Goal: Information Seeking & Learning: Learn about a topic

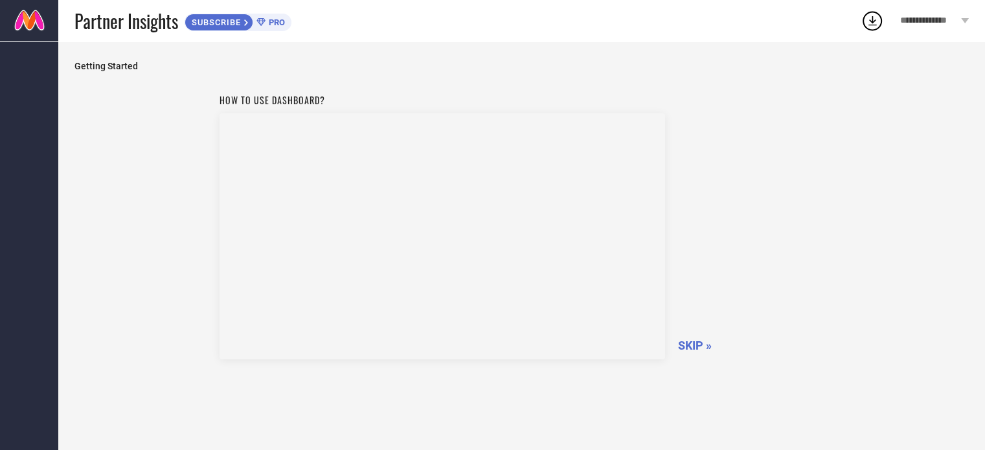
click at [696, 347] on span "SKIP »" at bounding box center [695, 346] width 34 height 14
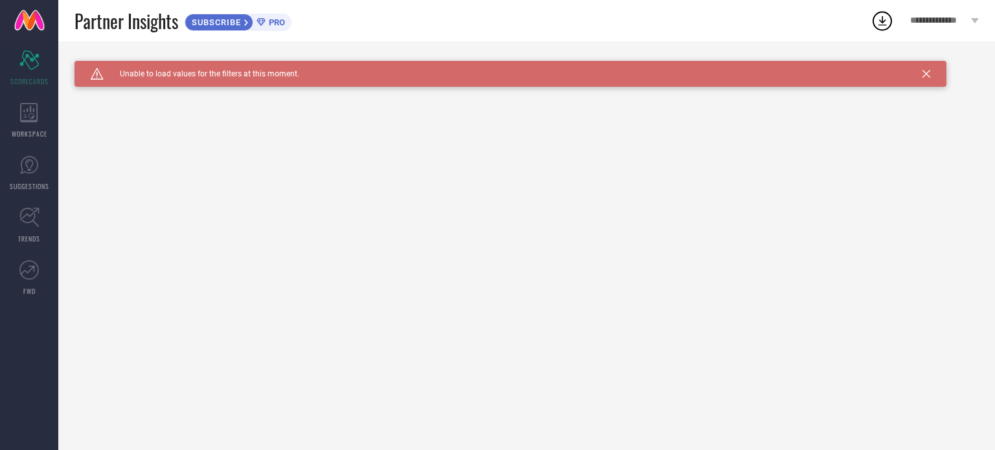
click at [926, 71] on icon at bounding box center [927, 74] width 8 height 8
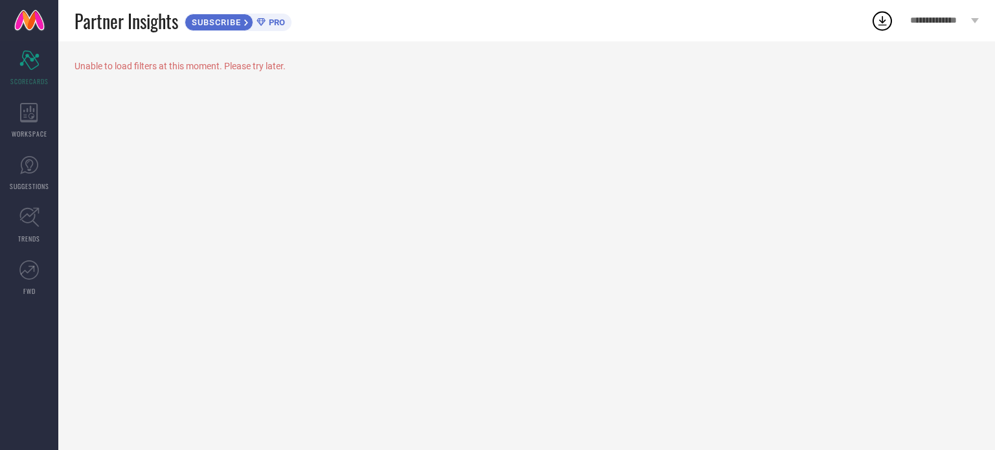
click at [882, 23] on icon at bounding box center [883, 21] width 8 height 10
click at [875, 30] on icon at bounding box center [882, 20] width 23 height 23
click at [947, 16] on span "**********" at bounding box center [939, 21] width 58 height 11
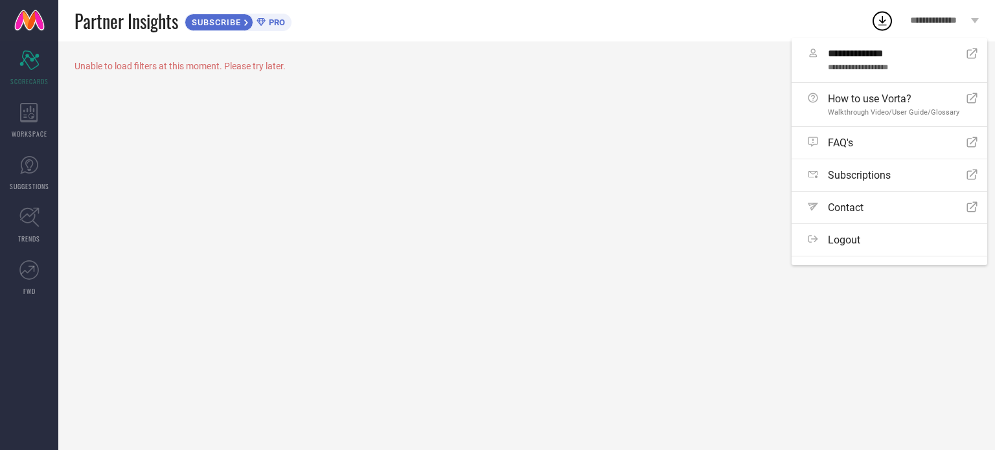
click at [943, 17] on span "**********" at bounding box center [939, 21] width 58 height 11
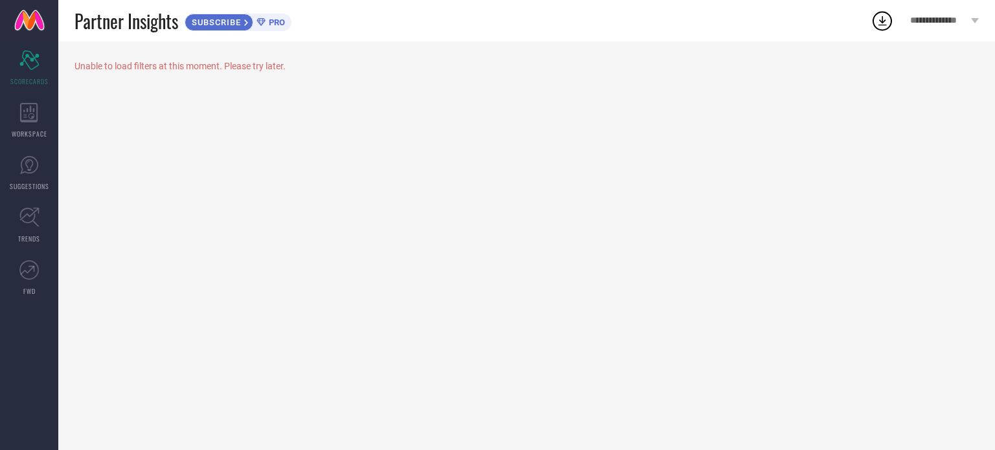
click at [940, 20] on span "**********" at bounding box center [939, 21] width 58 height 11
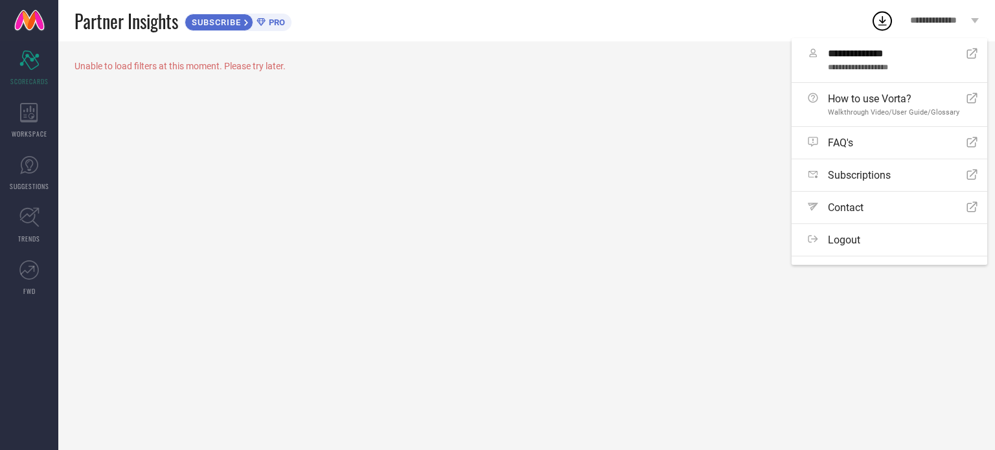
click at [940, 20] on span "**********" at bounding box center [939, 21] width 58 height 11
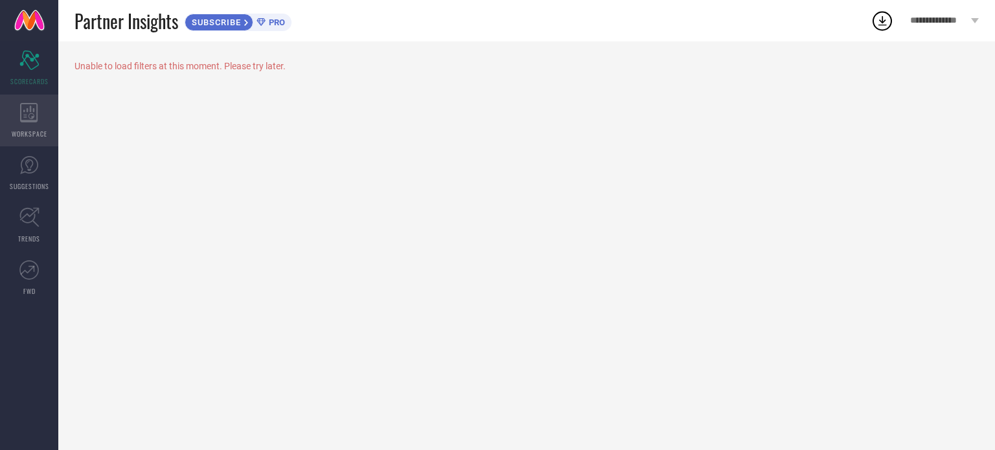
click at [40, 116] on div "WORKSPACE" at bounding box center [29, 121] width 58 height 52
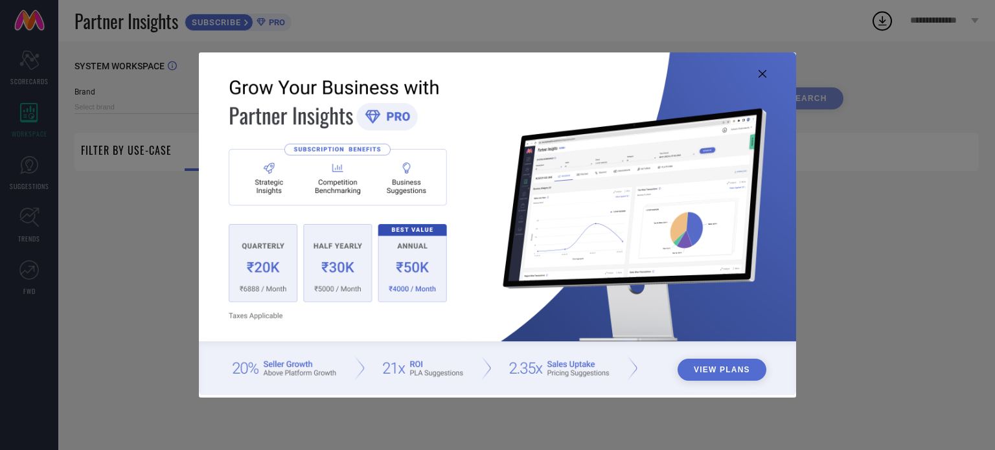
type input "1 STOP FASHION"
type input "All"
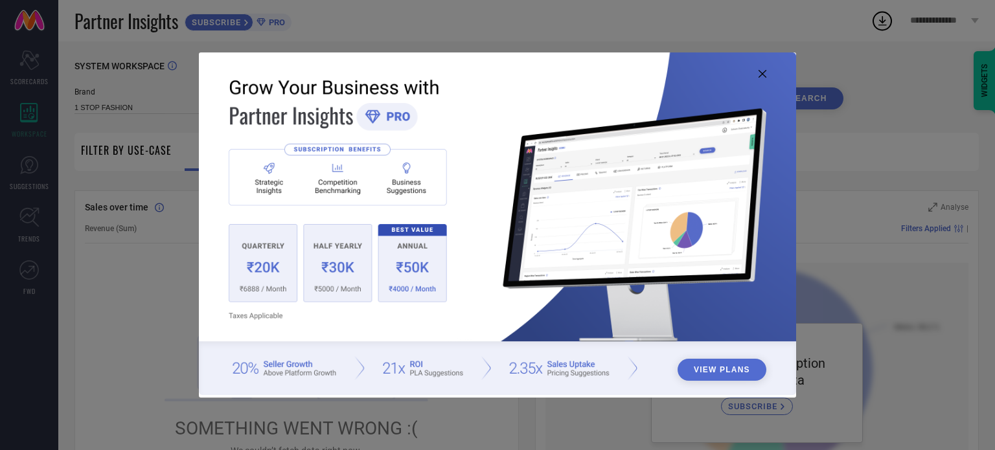
click at [763, 69] on img at bounding box center [497, 223] width 597 height 343
click at [763, 75] on icon at bounding box center [763, 74] width 8 height 8
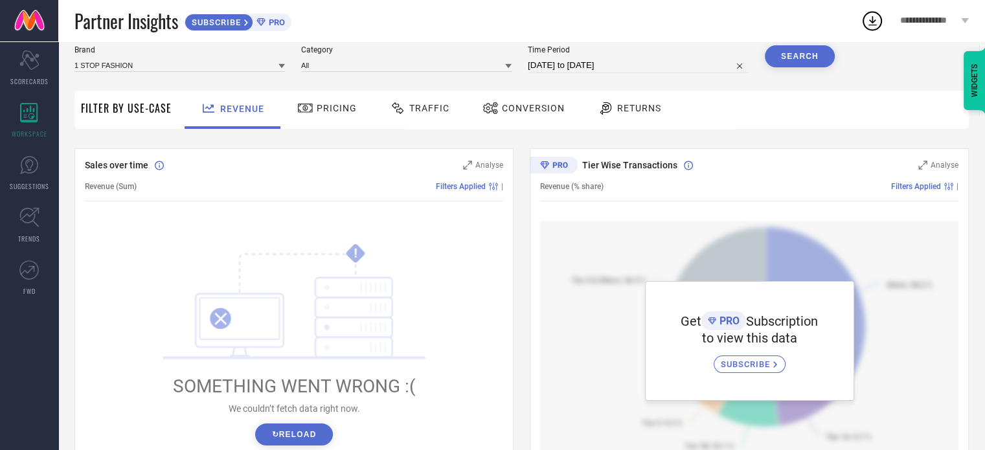
scroll to position [65, 0]
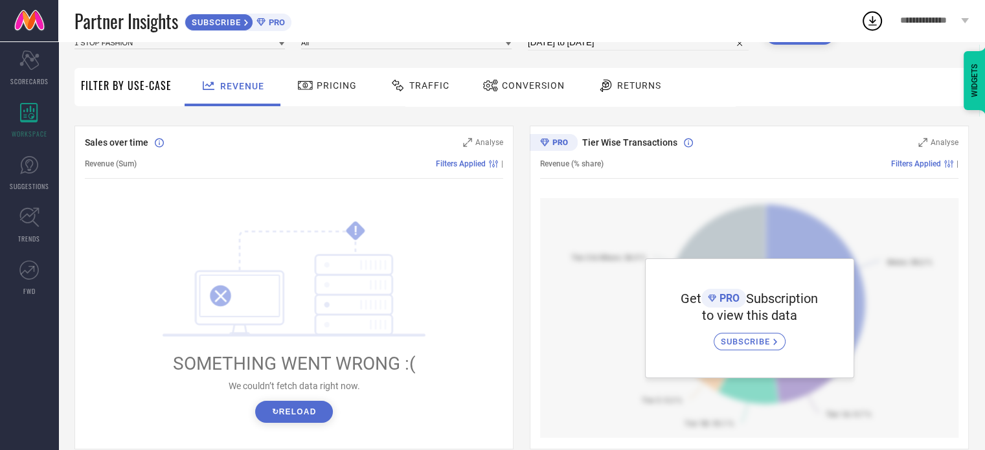
click at [409, 89] on span "Traffic" at bounding box center [429, 85] width 40 height 10
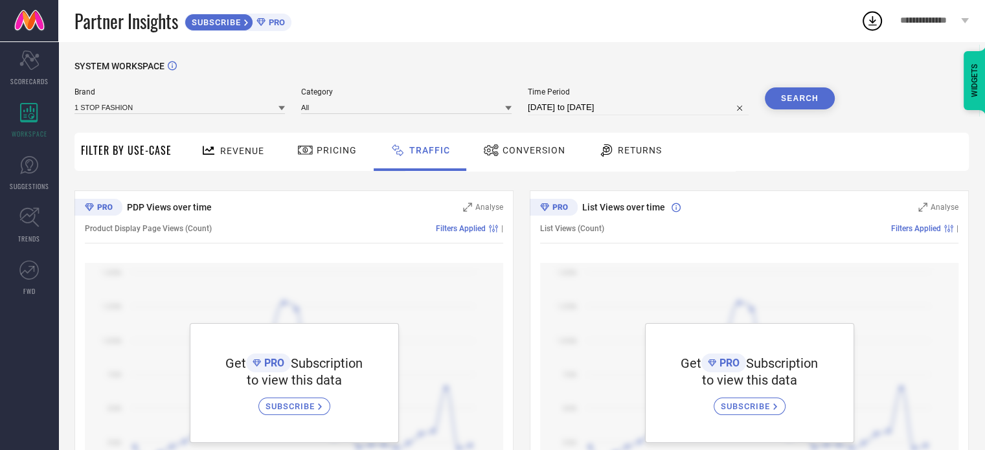
click at [507, 164] on div "Conversion" at bounding box center [524, 152] width 115 height 38
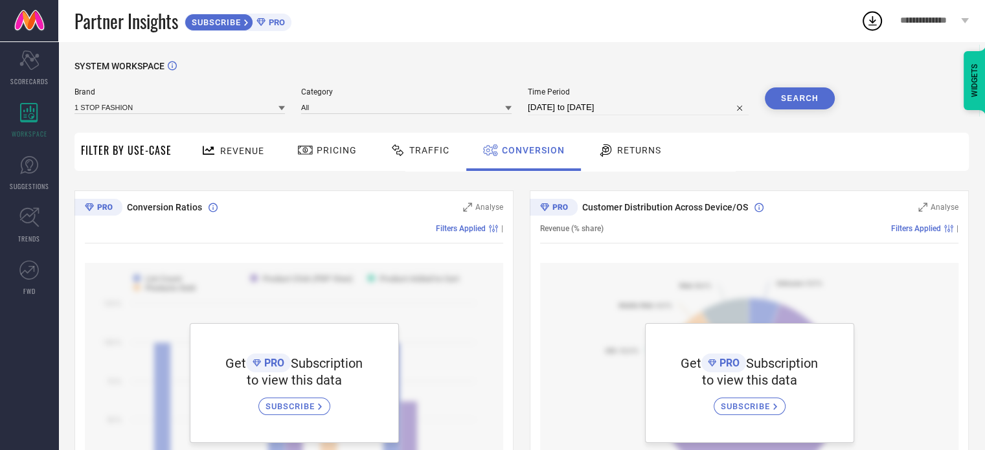
click at [329, 162] on div "Pricing" at bounding box center [327, 152] width 92 height 38
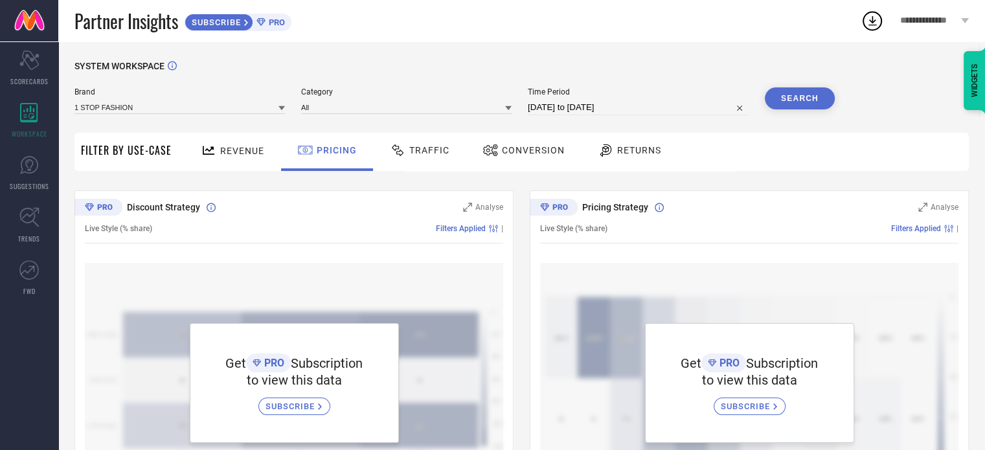
click at [127, 165] on div "Filter By Use-Case" at bounding box center [126, 152] width 91 height 38
click at [49, 173] on link "SUGGESTIONS" at bounding box center [29, 173] width 58 height 52
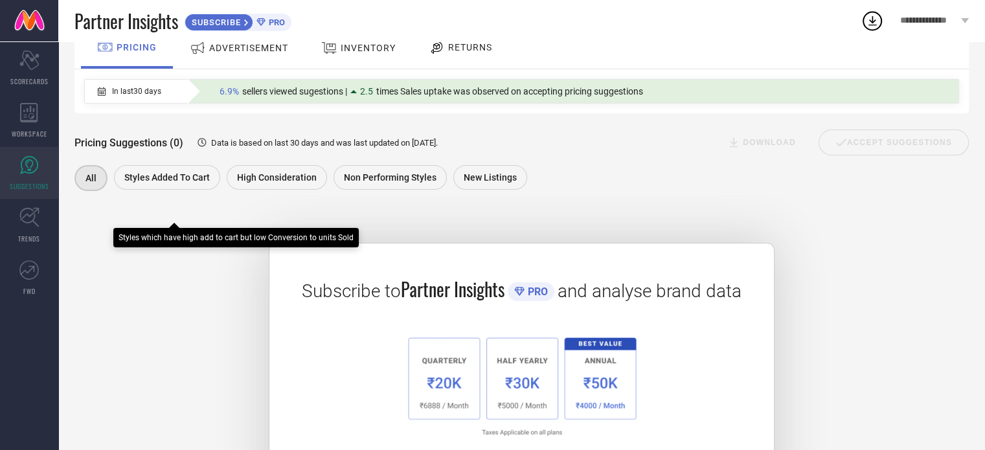
scroll to position [188, 0]
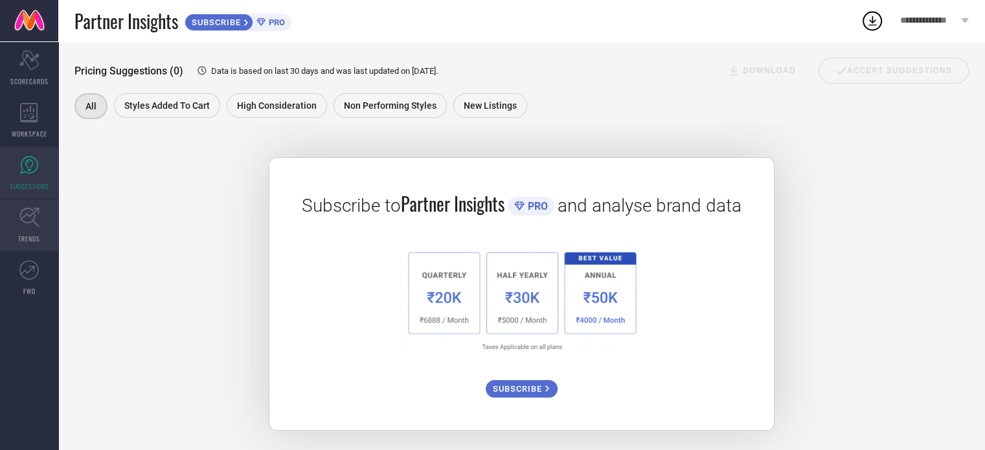
click at [36, 224] on icon at bounding box center [28, 217] width 19 height 19
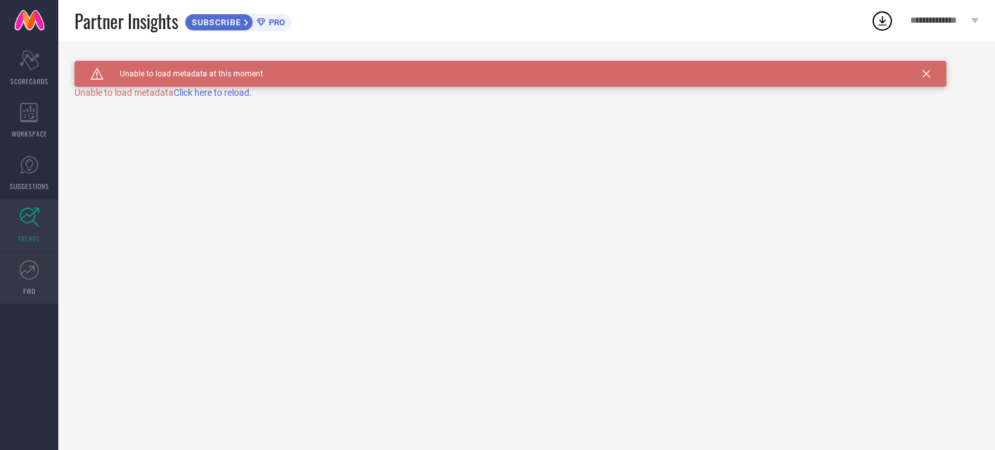
click at [49, 275] on link "FWD" at bounding box center [29, 278] width 58 height 52
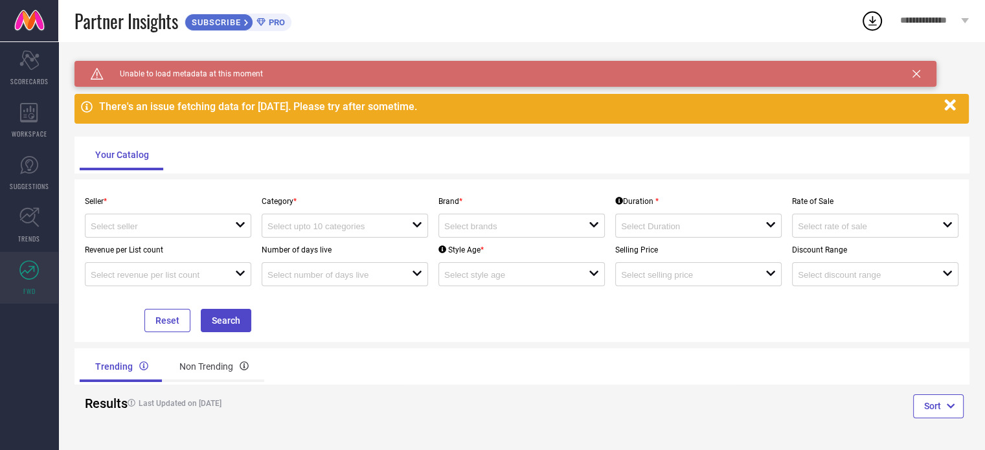
scroll to position [8, 0]
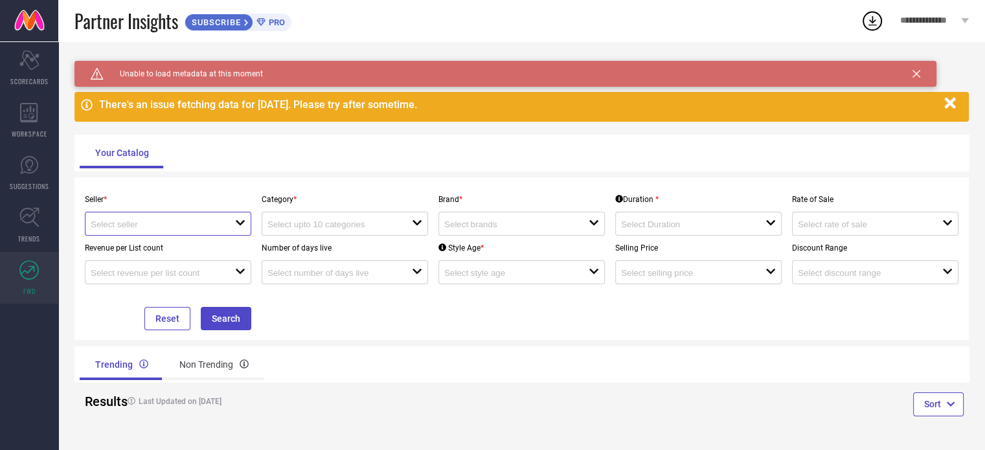
click at [205, 227] on input at bounding box center [156, 225] width 130 height 10
click at [187, 251] on li "Myntra ( MINT_1 )" at bounding box center [168, 248] width 165 height 23
type input "Myntra ( MINT_1 )"
click at [356, 214] on div "open" at bounding box center [345, 224] width 167 height 24
click at [345, 222] on input at bounding box center [333, 225] width 130 height 10
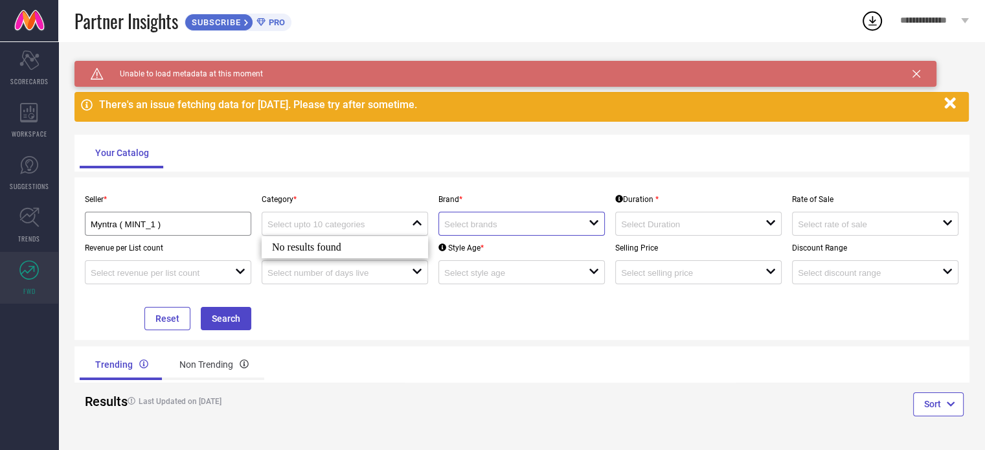
click at [549, 222] on input at bounding box center [509, 225] width 130 height 10
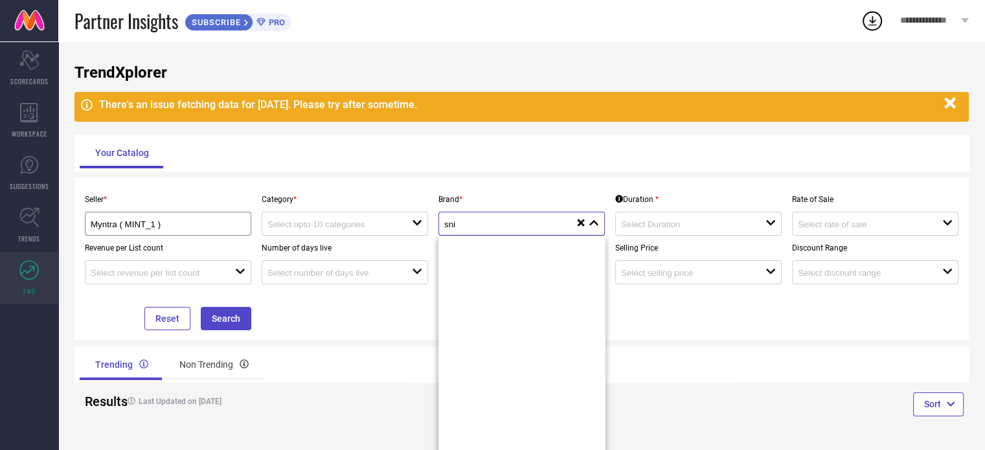
scroll to position [765, 0]
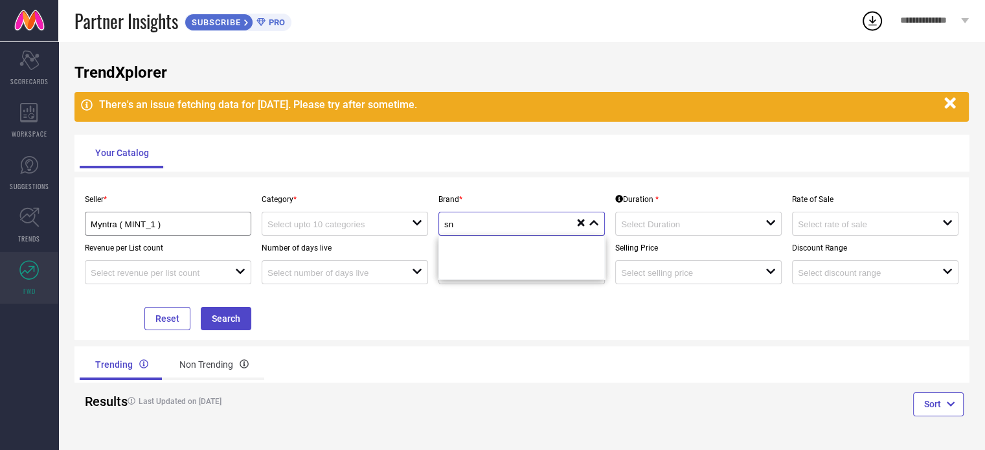
type input "s"
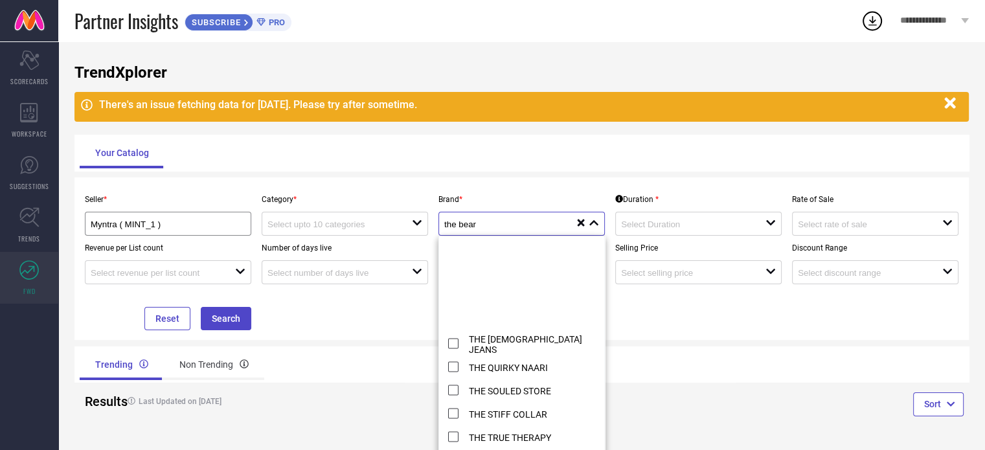
scroll to position [2838, 0]
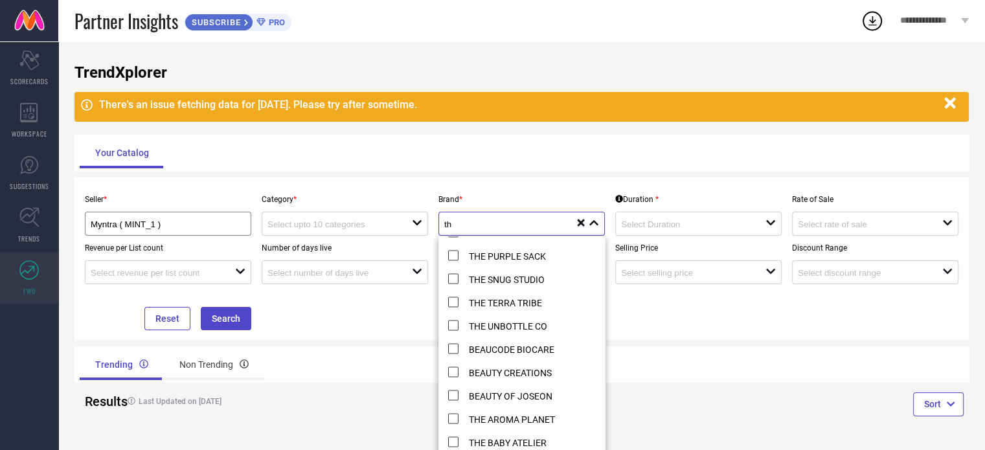
type input "t"
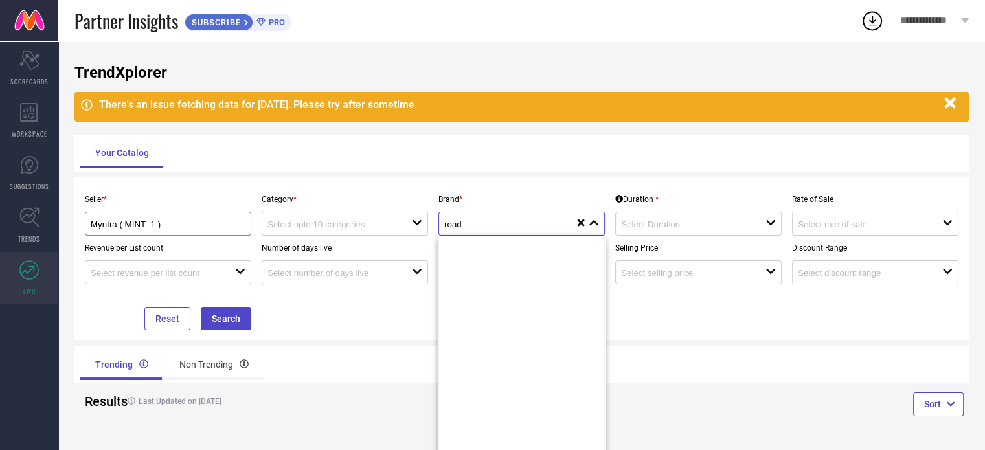
scroll to position [17, 0]
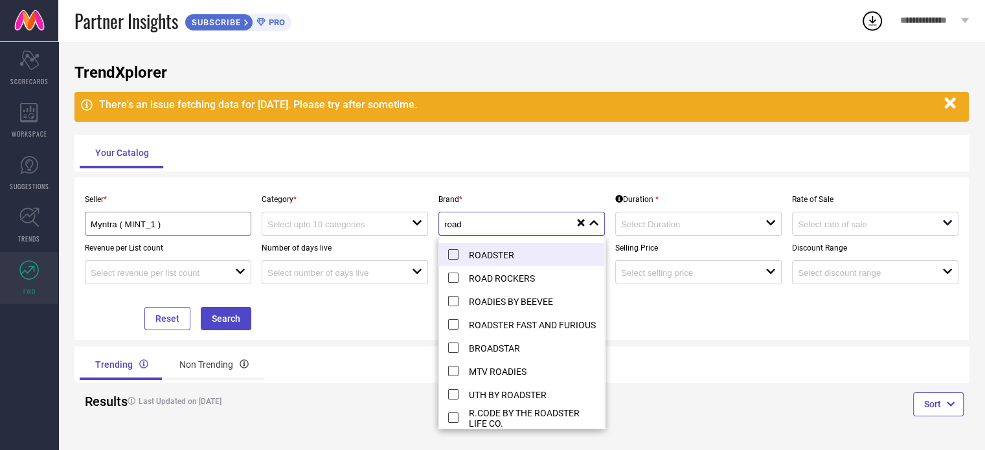
type input "road"
click at [441, 251] on li "ROADSTER" at bounding box center [521, 254] width 165 height 23
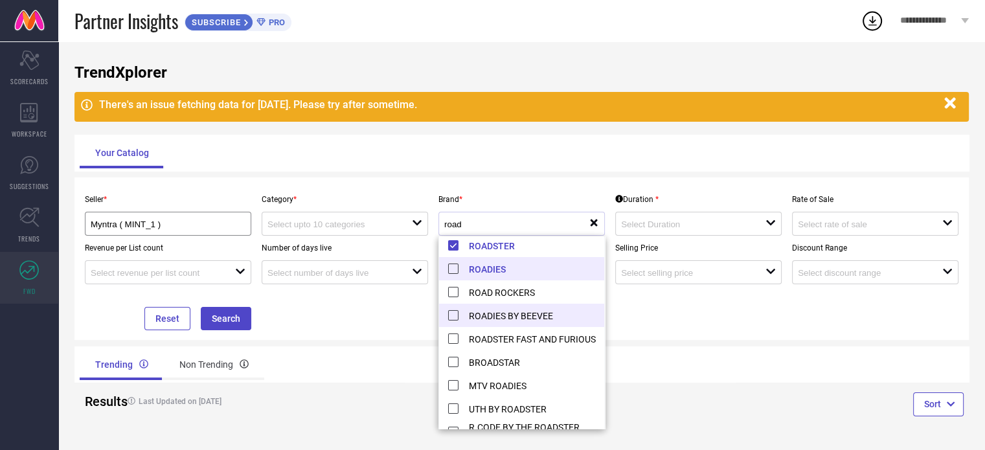
scroll to position [0, 0]
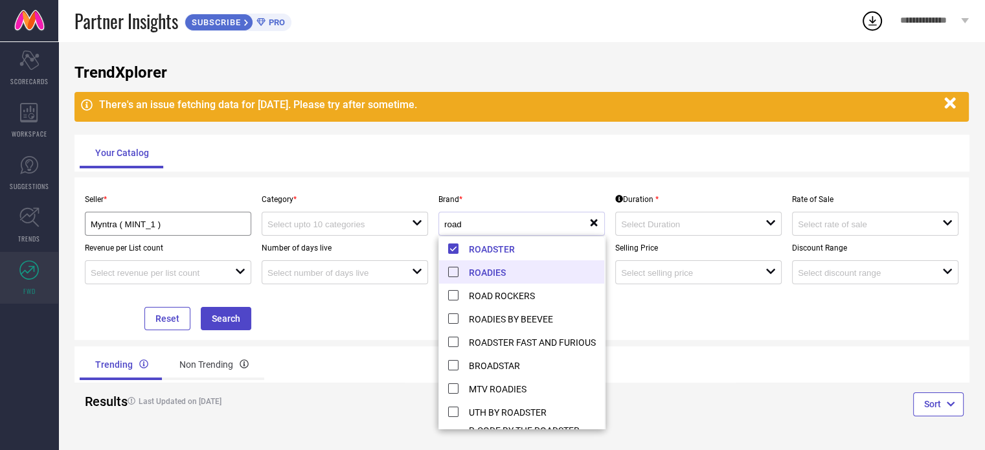
click at [713, 370] on div "Trending Non Trending" at bounding box center [522, 365] width 895 height 36
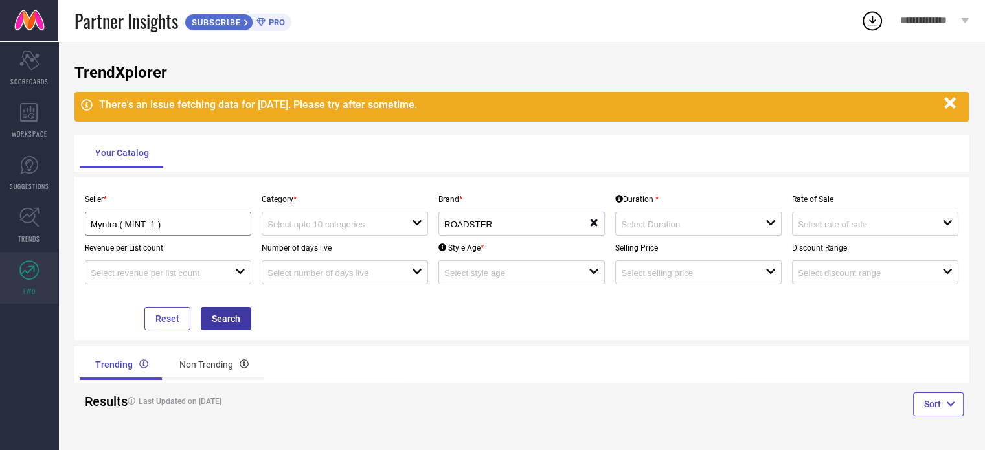
click at [241, 323] on button "Search" at bounding box center [226, 318] width 51 height 23
click at [716, 222] on input at bounding box center [686, 225] width 130 height 10
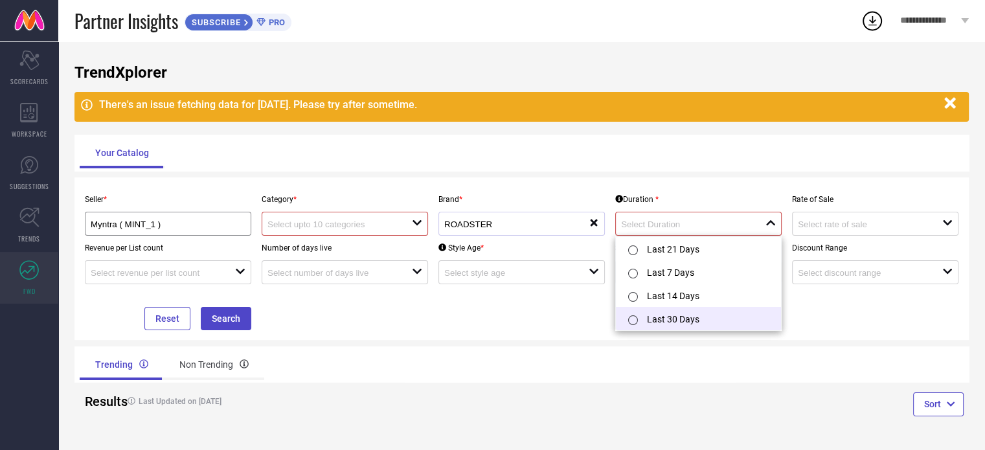
click at [696, 310] on li "Last 30 Days" at bounding box center [698, 318] width 165 height 23
type input "Last 30 Days"
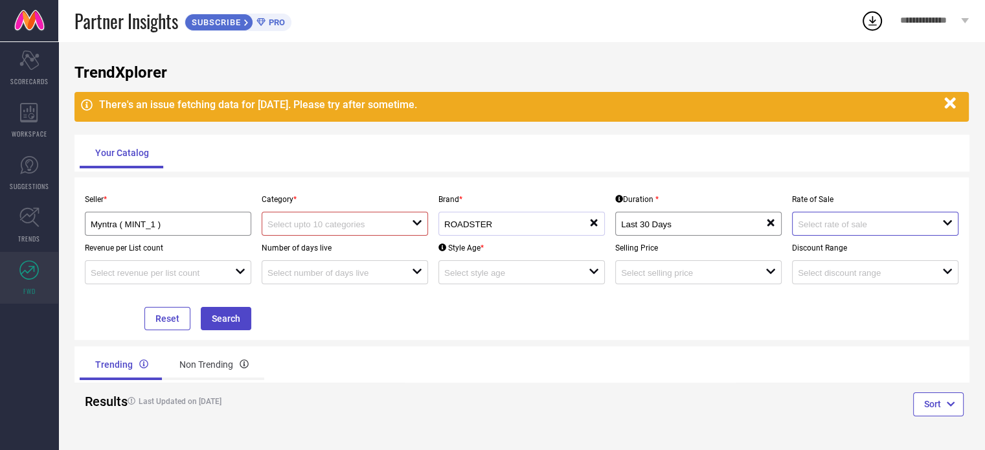
click at [863, 229] on input at bounding box center [863, 225] width 130 height 10
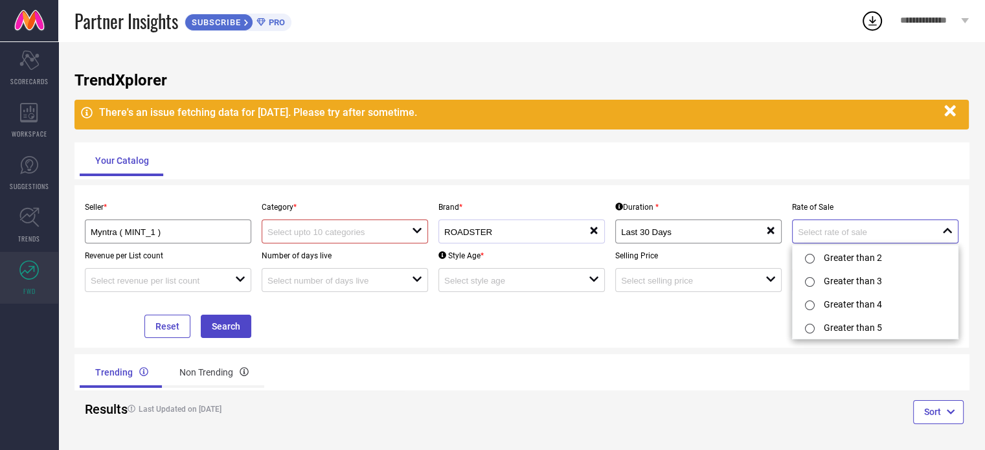
click at [838, 235] on input at bounding box center [863, 232] width 130 height 10
click at [238, 320] on button "Search" at bounding box center [226, 326] width 51 height 23
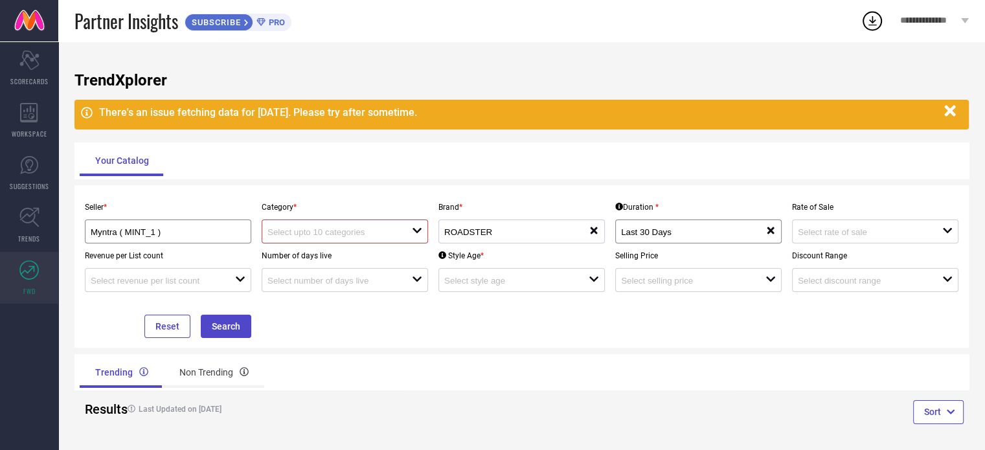
click at [306, 233] on input at bounding box center [333, 232] width 130 height 10
click at [308, 259] on div "No results found" at bounding box center [345, 256] width 167 height 22
click at [343, 235] on input at bounding box center [333, 232] width 130 height 10
click at [375, 227] on div at bounding box center [340, 231] width 144 height 12
click at [233, 321] on button "Search" at bounding box center [226, 326] width 51 height 23
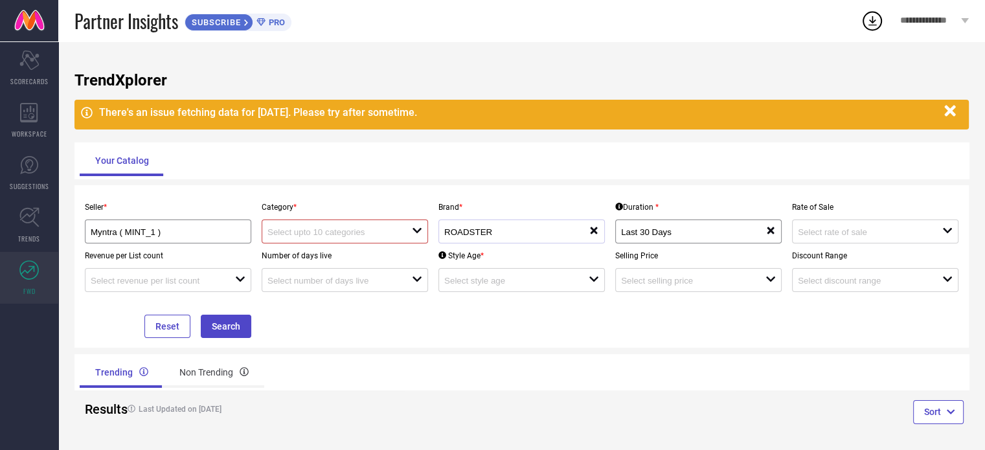
click at [418, 232] on icon at bounding box center [417, 230] width 9 height 5
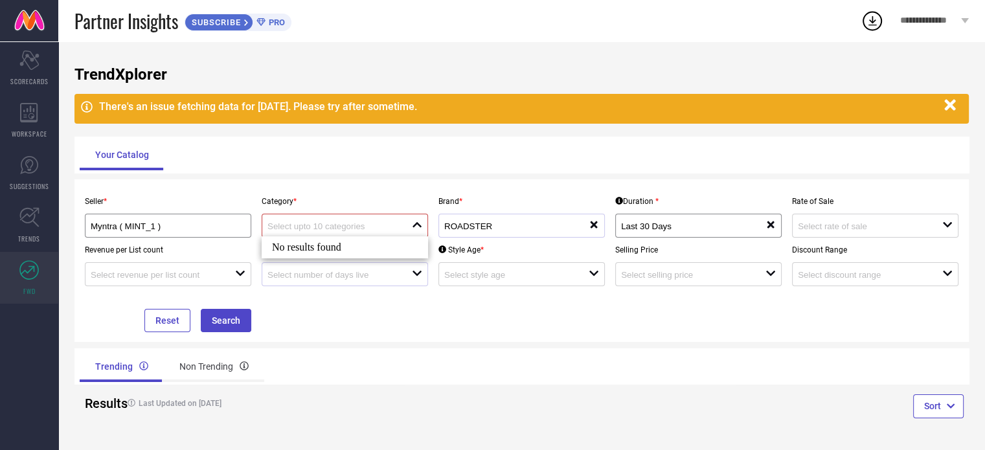
scroll to position [8, 0]
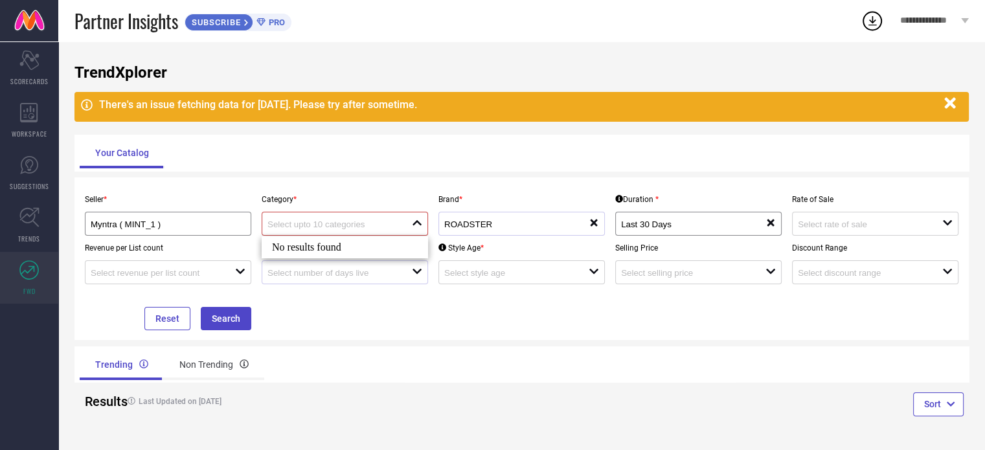
type input "a"
type input "shirt"
click at [243, 322] on button "Search" at bounding box center [226, 318] width 51 height 23
click at [242, 322] on button "Search" at bounding box center [226, 318] width 51 height 23
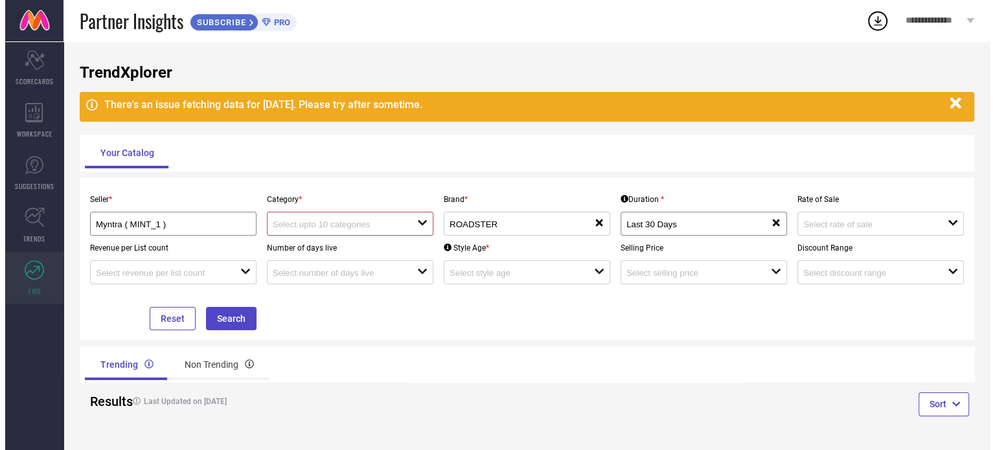
scroll to position [0, 0]
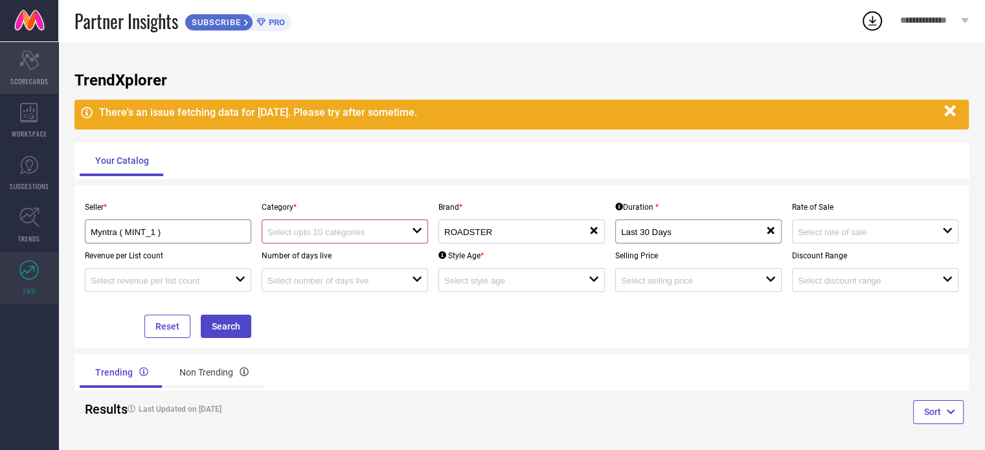
click at [31, 73] on div "Scorecard SCORECARDS" at bounding box center [29, 68] width 58 height 52
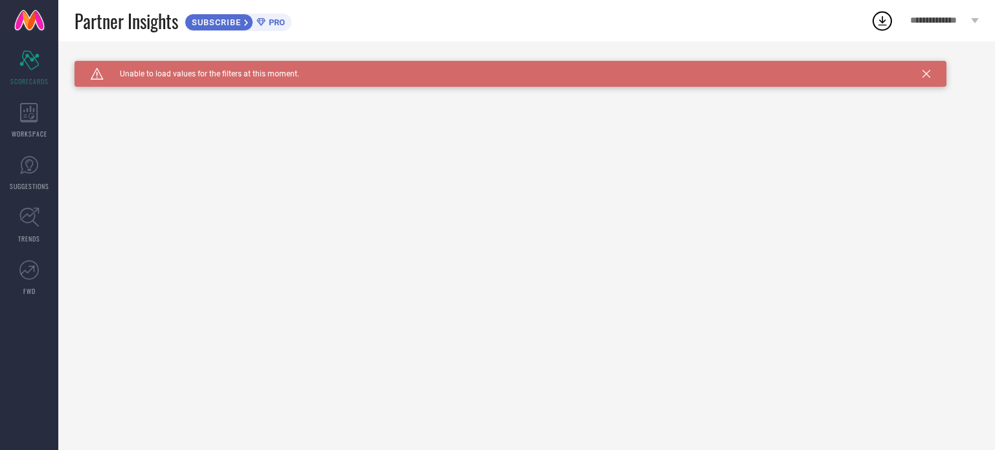
click at [30, 17] on link at bounding box center [29, 20] width 58 height 41
click at [41, 115] on div "WORKSPACE" at bounding box center [29, 121] width 58 height 52
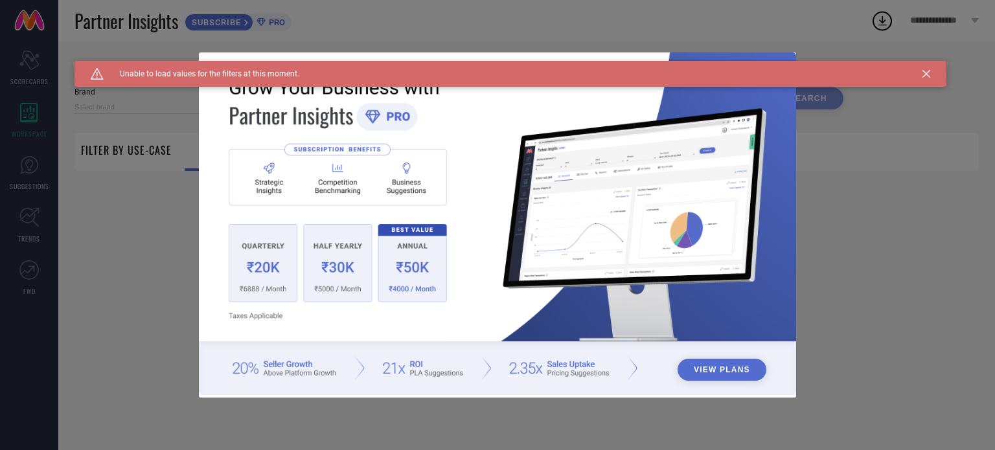
type input "1 STOP FASHION"
type input "All"
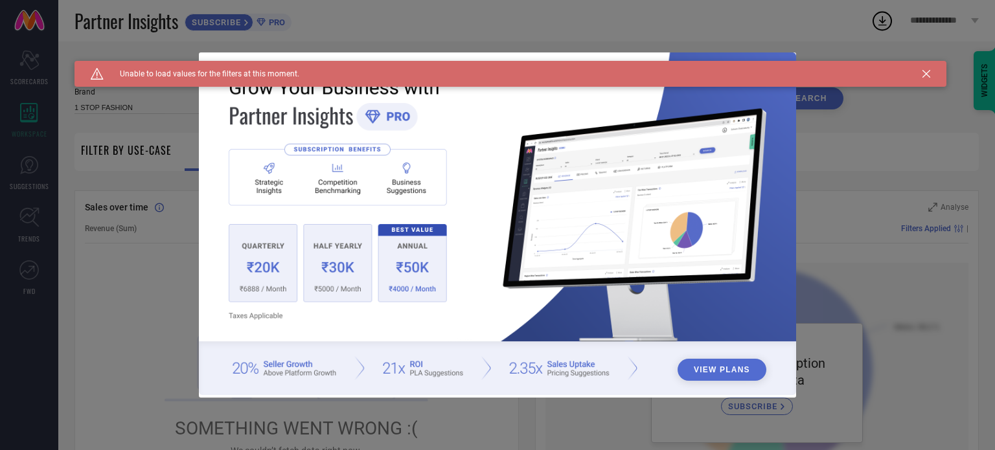
click at [939, 255] on div "View Plans" at bounding box center [497, 225] width 995 height 450
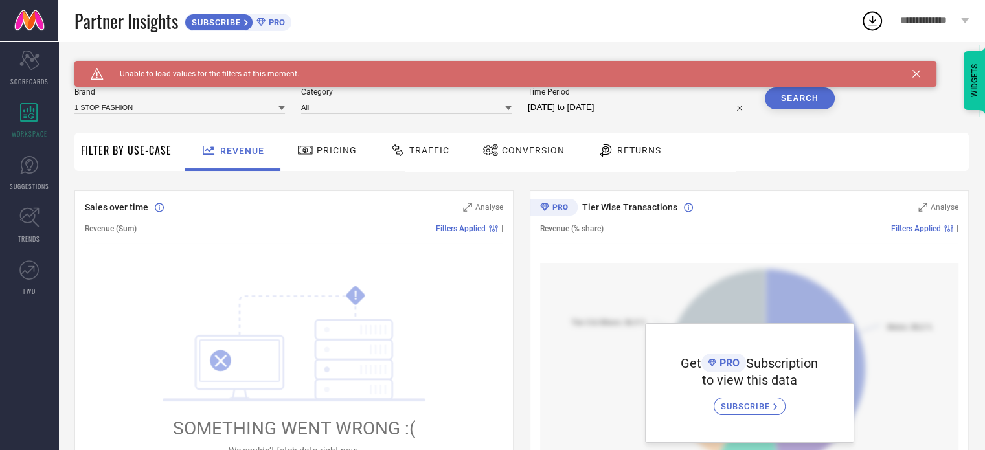
click at [424, 157] on div "Traffic" at bounding box center [420, 150] width 66 height 22
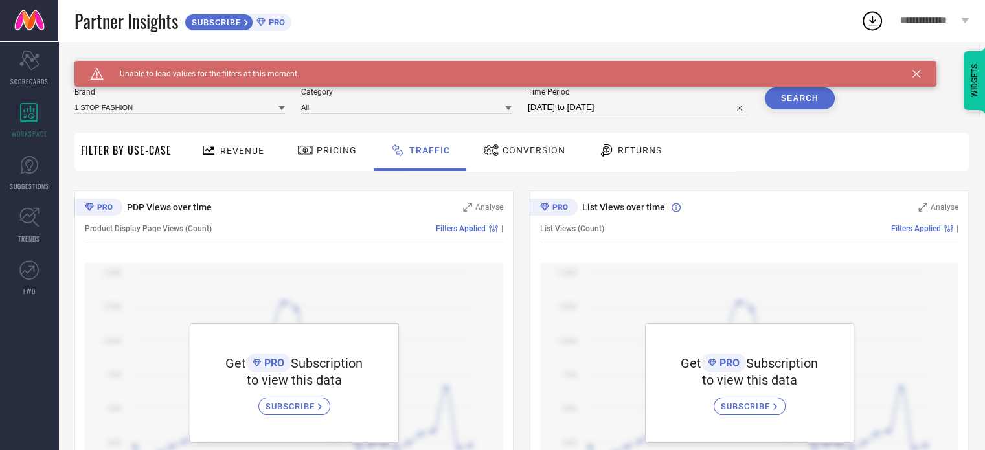
click at [341, 151] on span "Pricing" at bounding box center [337, 150] width 40 height 10
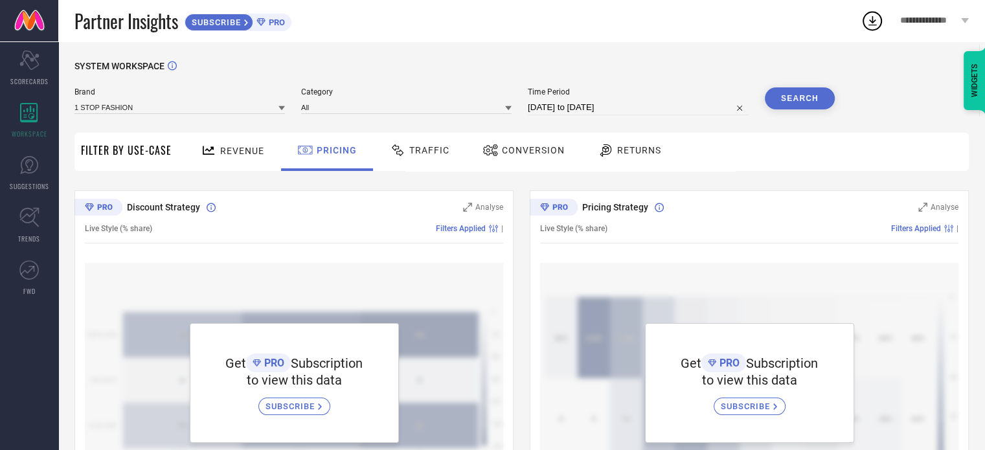
click at [490, 150] on icon at bounding box center [490, 150] width 14 height 12
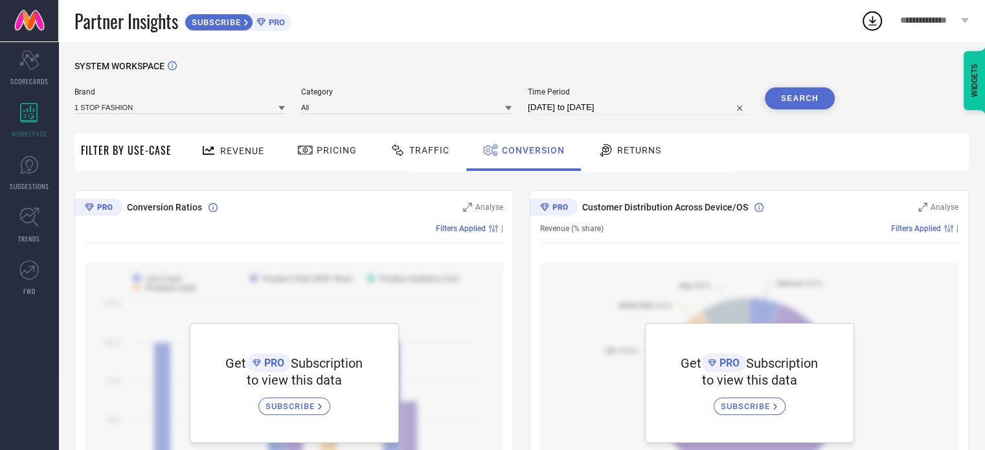
click at [640, 152] on span "Returns" at bounding box center [639, 150] width 44 height 10
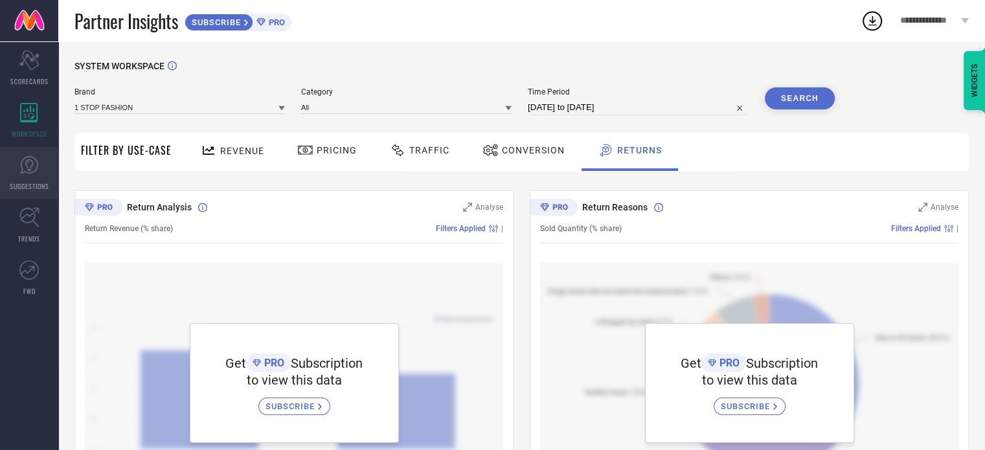
click at [29, 185] on span "SUGGESTIONS" at bounding box center [30, 186] width 40 height 10
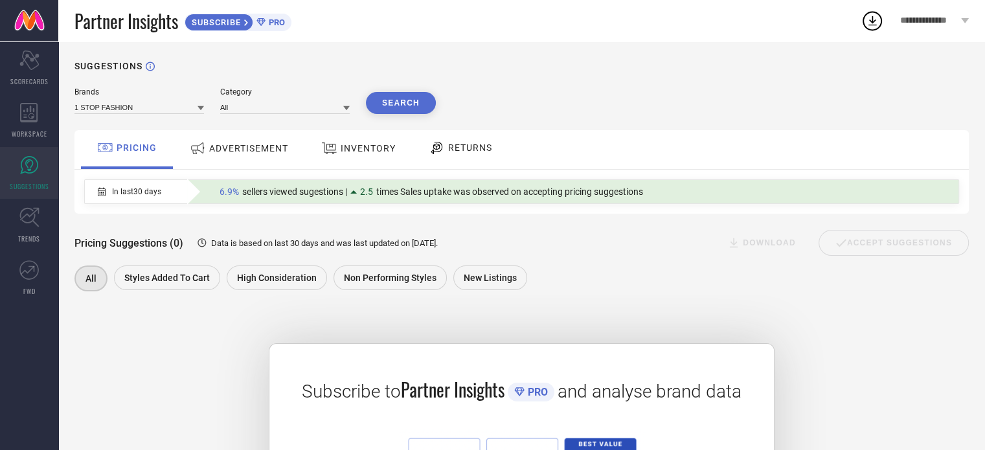
click at [249, 157] on div "ADVERTISEMENT" at bounding box center [239, 148] width 105 height 23
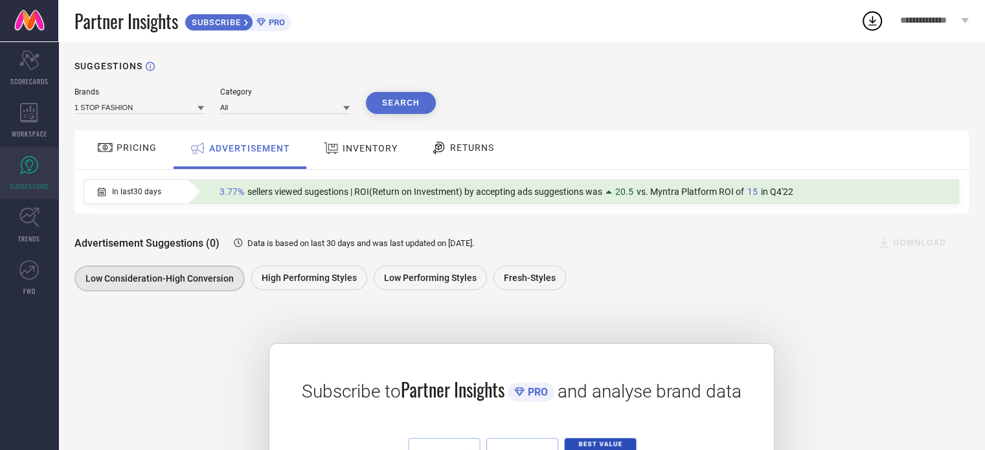
drag, startPoint x: 339, startPoint y: 150, endPoint x: 356, endPoint y: 152, distance: 17.7
click at [340, 152] on div at bounding box center [332, 148] width 19 height 17
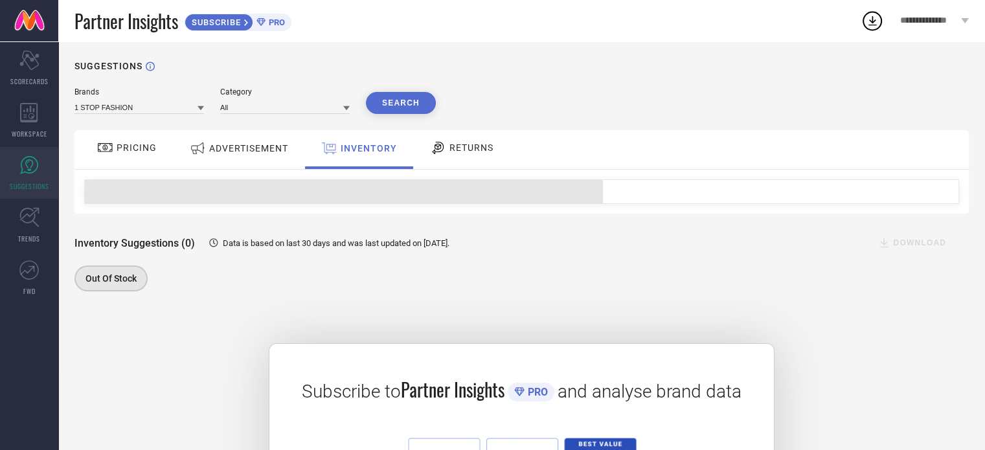
click at [468, 153] on span "RETURNS" at bounding box center [472, 148] width 44 height 10
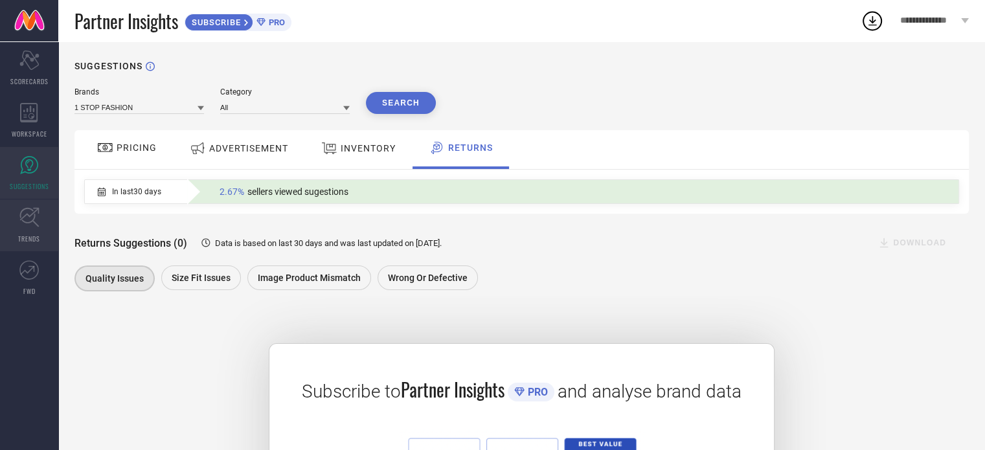
click at [22, 205] on link "TRENDS" at bounding box center [29, 226] width 58 height 52
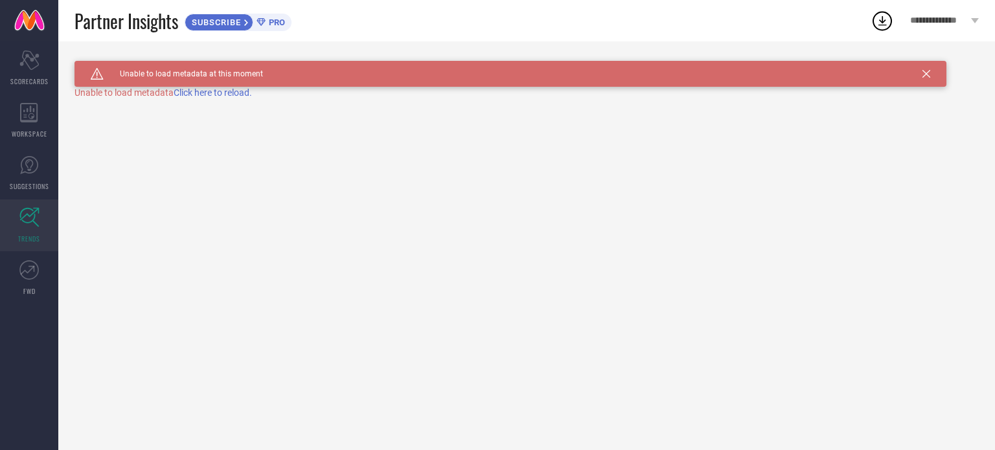
click at [240, 93] on span "Click here to reload." at bounding box center [213, 92] width 78 height 10
click at [239, 95] on span "Click here to reload." at bounding box center [213, 92] width 78 height 10
click at [239, 95] on div "Caution Created with Sketch. Unable to load metadata at this moment TRENDS" at bounding box center [526, 245] width 937 height 409
click at [239, 95] on span "Click here to reload." at bounding box center [213, 92] width 78 height 10
click at [45, 274] on link "FWD" at bounding box center [29, 278] width 58 height 52
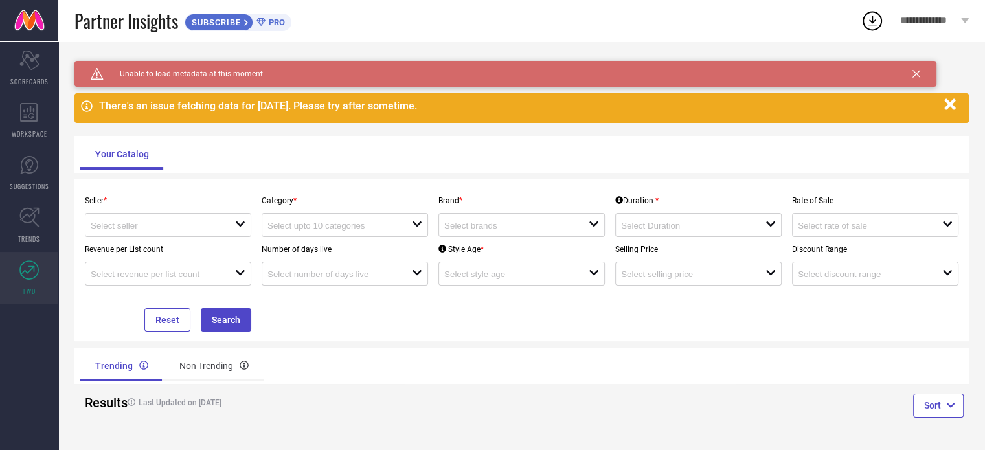
scroll to position [8, 0]
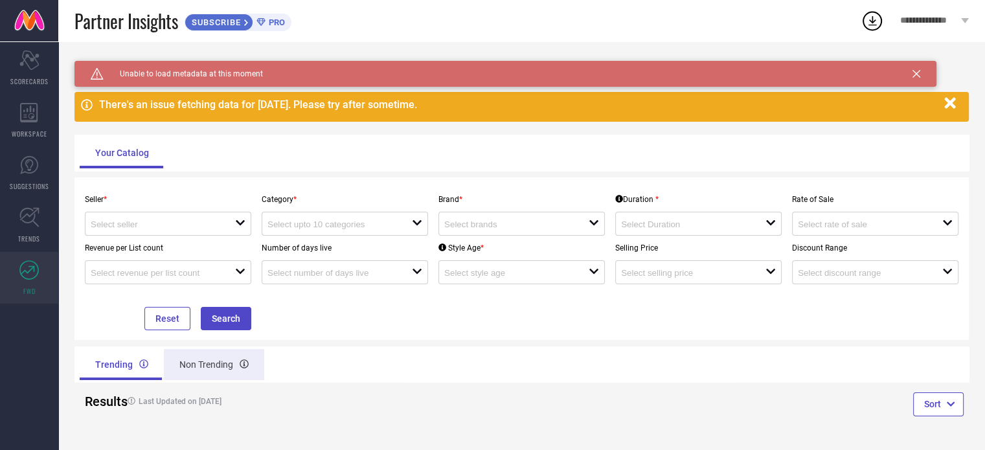
click at [197, 358] on div "Non Trending" at bounding box center [214, 364] width 100 height 31
click at [98, 360] on div "Trending" at bounding box center [121, 364] width 82 height 31
click at [930, 402] on button "Sort" at bounding box center [939, 404] width 51 height 23
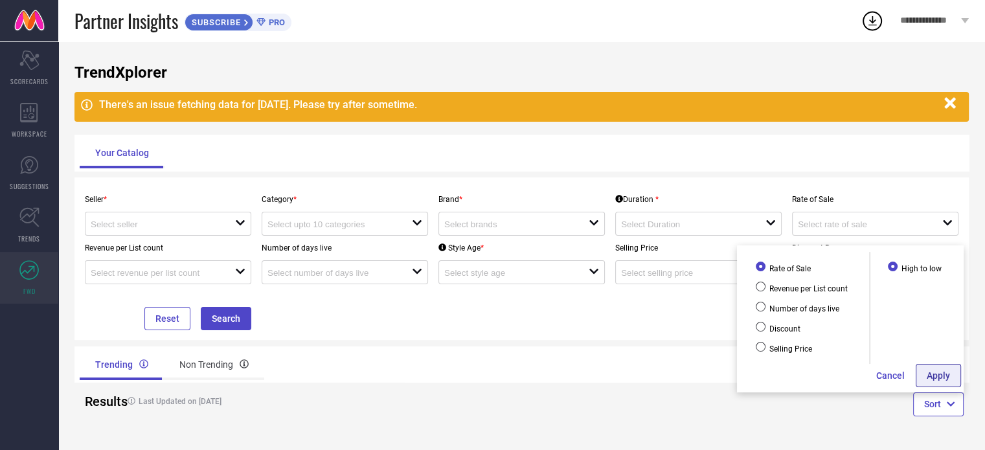
click at [938, 380] on button "Apply" at bounding box center [938, 375] width 45 height 23
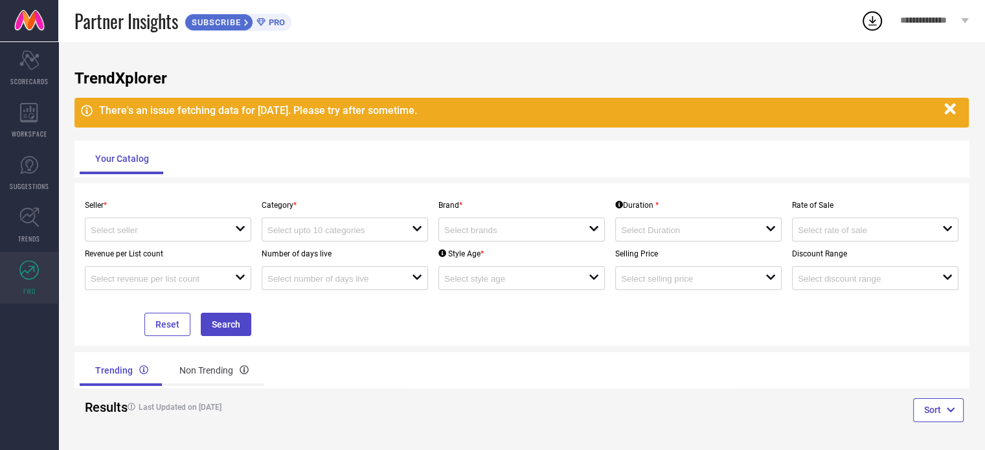
scroll to position [0, 0]
